Goal: Task Accomplishment & Management: Manage account settings

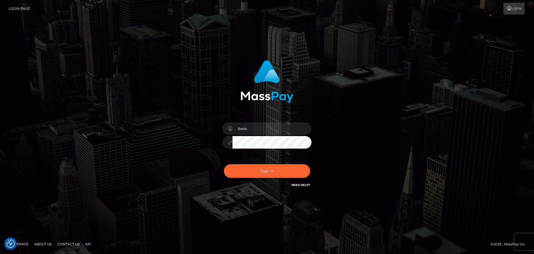
click at [262, 167] on button "Sign in" at bounding box center [267, 171] width 86 height 14
type input "Bedis"
click at [262, 167] on button "Sign in" at bounding box center [267, 171] width 86 height 14
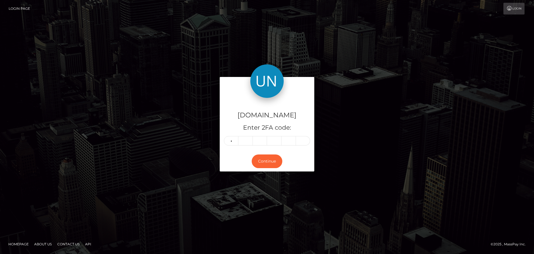
type input "0"
type input "8"
type input "0"
type input "9"
type input "2"
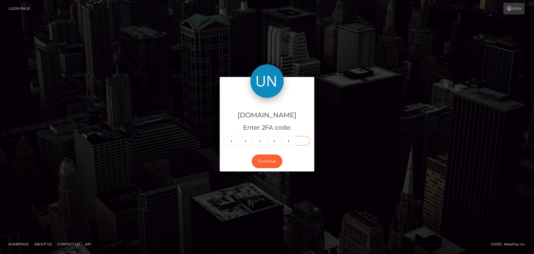
type input "5"
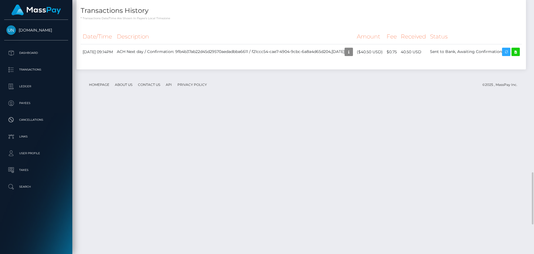
scroll to position [640, 0]
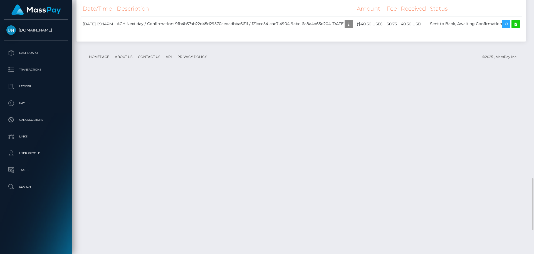
scroll to position [977, 0]
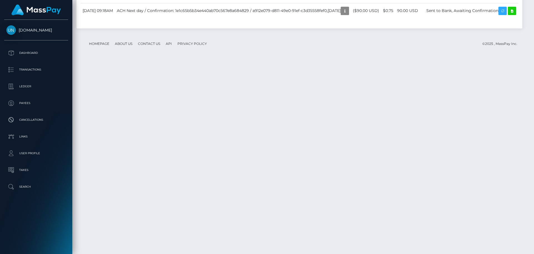
scroll to position [876, 0]
